Goal: Check status: Check status

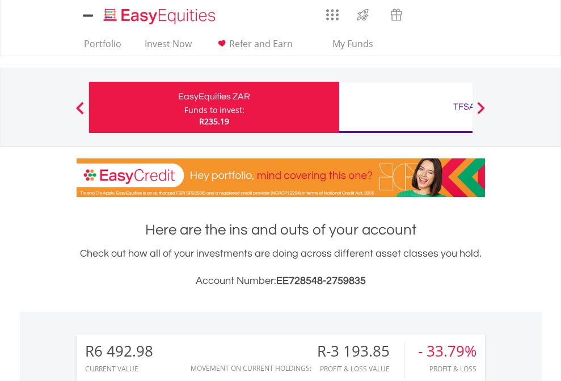
click at [184, 107] on div "Funds to invest:" at bounding box center [214, 109] width 60 height 11
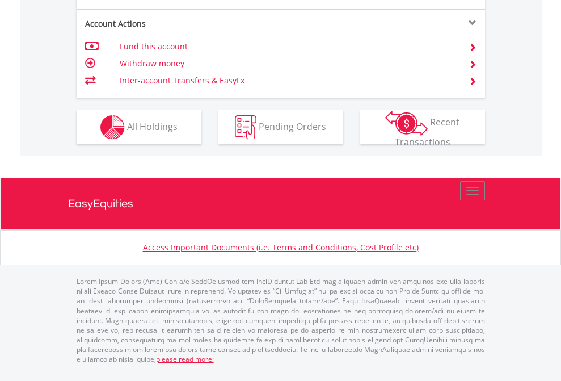
scroll to position [990, 0]
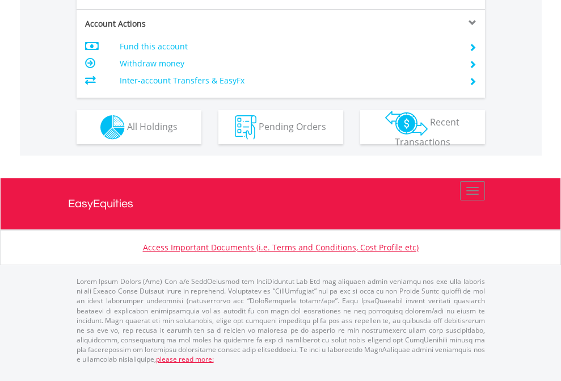
scroll to position [1065, 0]
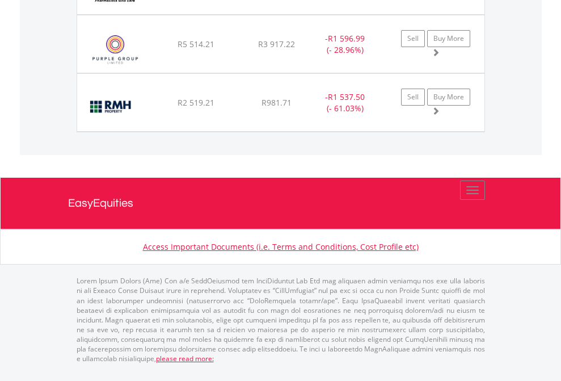
scroll to position [109, 178]
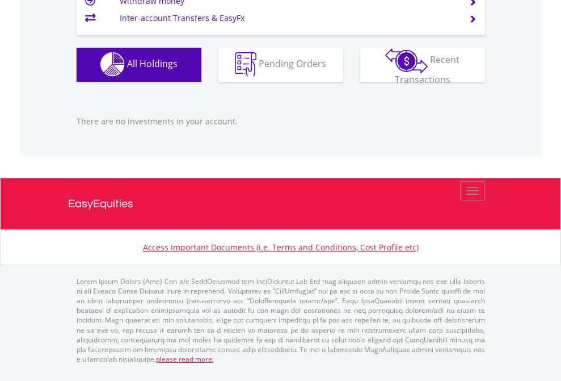
scroll to position [1124, 0]
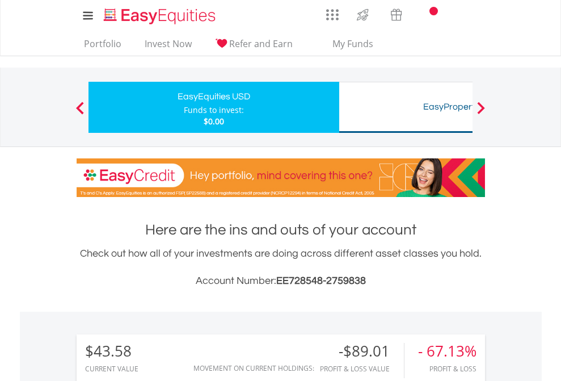
scroll to position [109, 178]
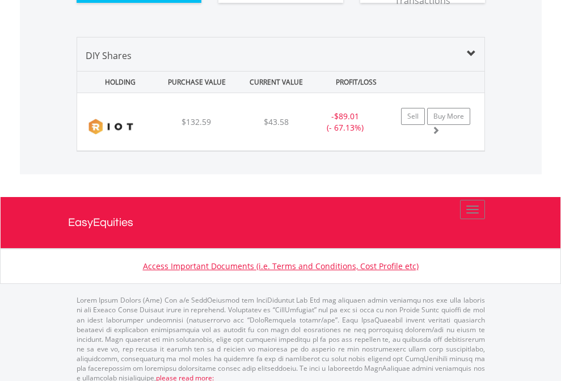
scroll to position [1262, 0]
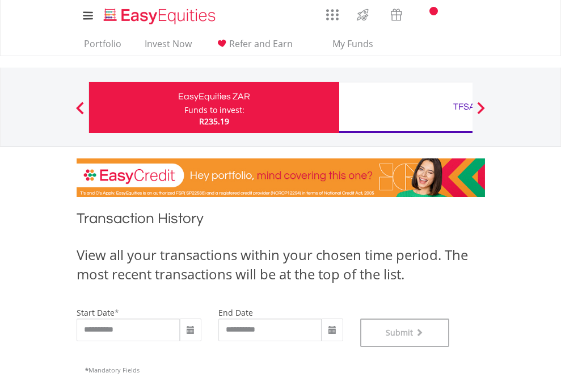
scroll to position [460, 0]
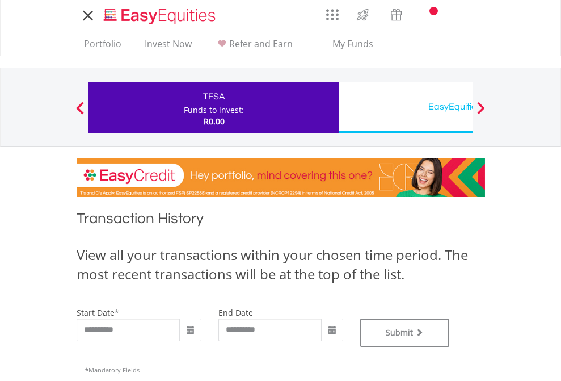
type input "**********"
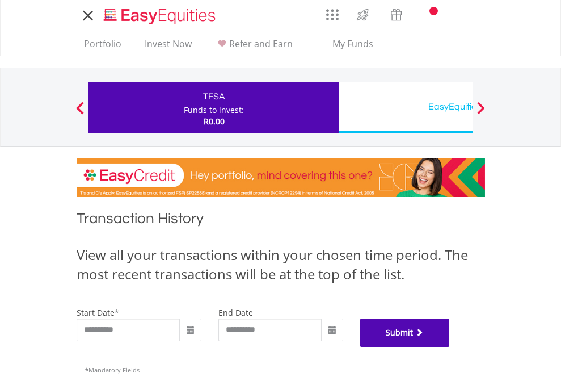
click at [450, 347] on button "Submit" at bounding box center [405, 332] width 90 height 28
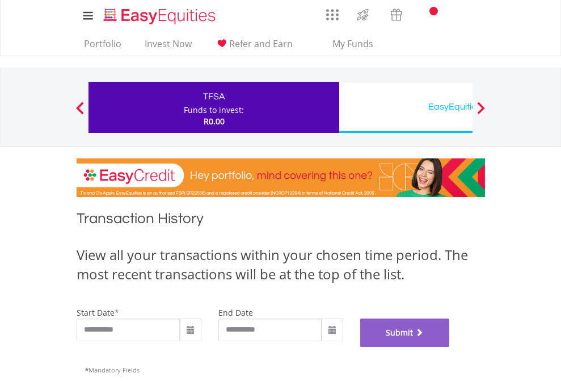
scroll to position [460, 0]
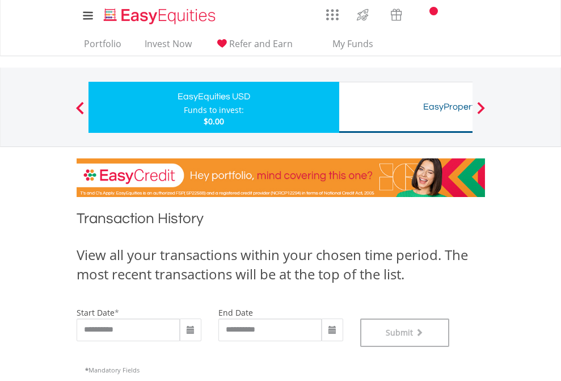
scroll to position [460, 0]
